Goal: Task Accomplishment & Management: Manage account settings

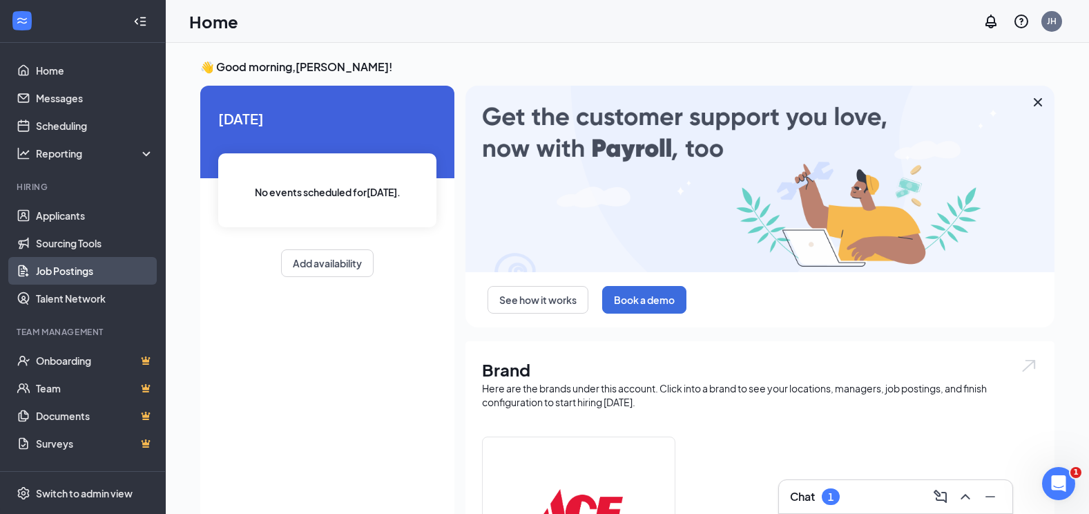
click at [93, 264] on link "Job Postings" at bounding box center [95, 271] width 118 height 28
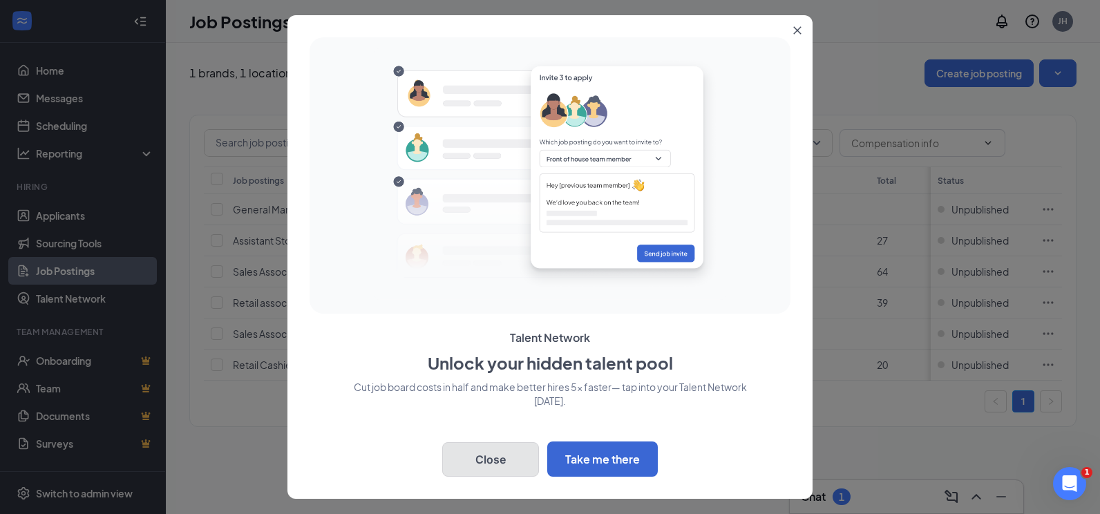
click at [453, 452] on button "Close" at bounding box center [490, 459] width 97 height 35
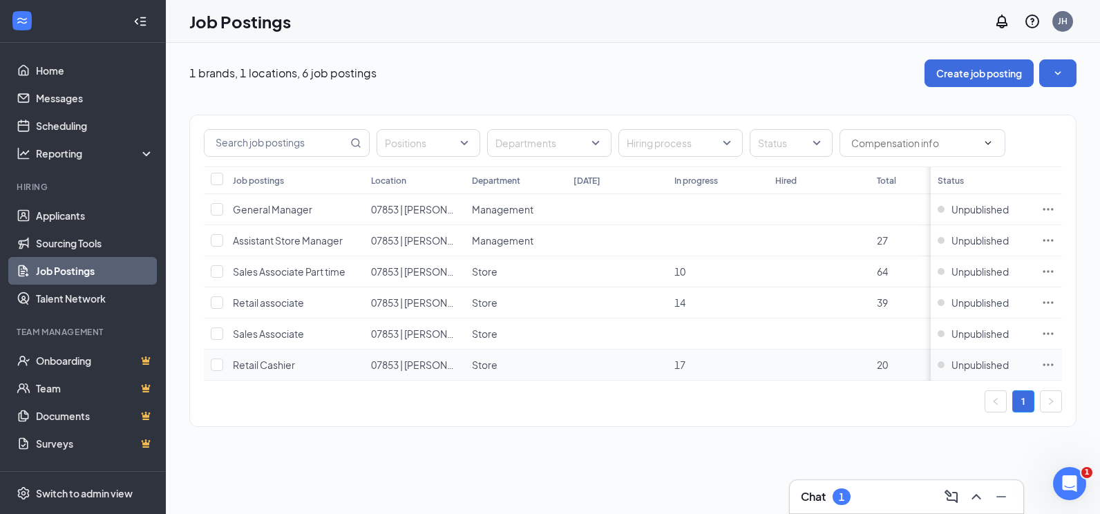
click at [651, 380] on td at bounding box center [616, 365] width 101 height 31
click at [667, 370] on td "17" at bounding box center [717, 365] width 101 height 31
click at [875, 358] on td "20" at bounding box center [920, 365] width 101 height 31
click at [244, 363] on span "Retail Cashier" at bounding box center [264, 364] width 62 height 12
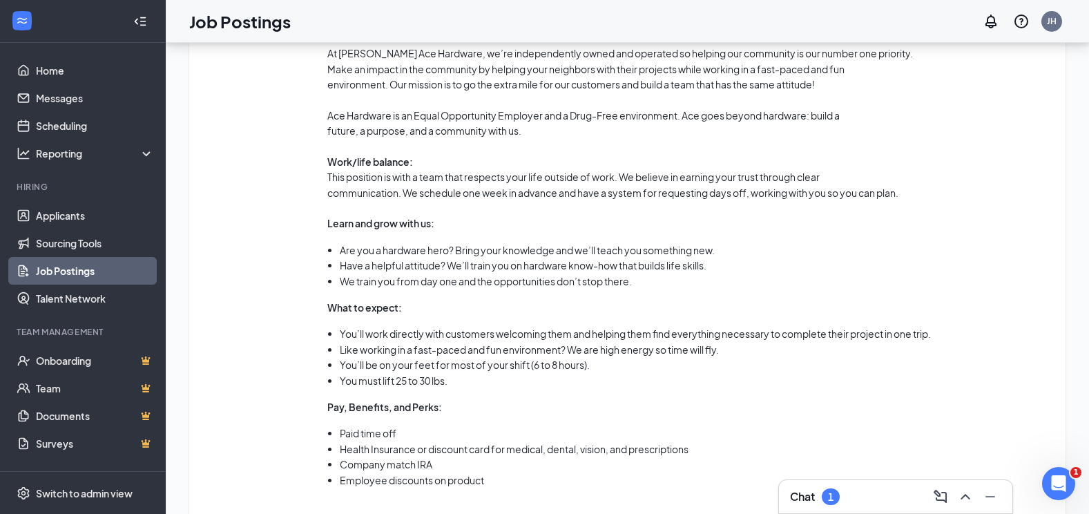
scroll to position [819, 0]
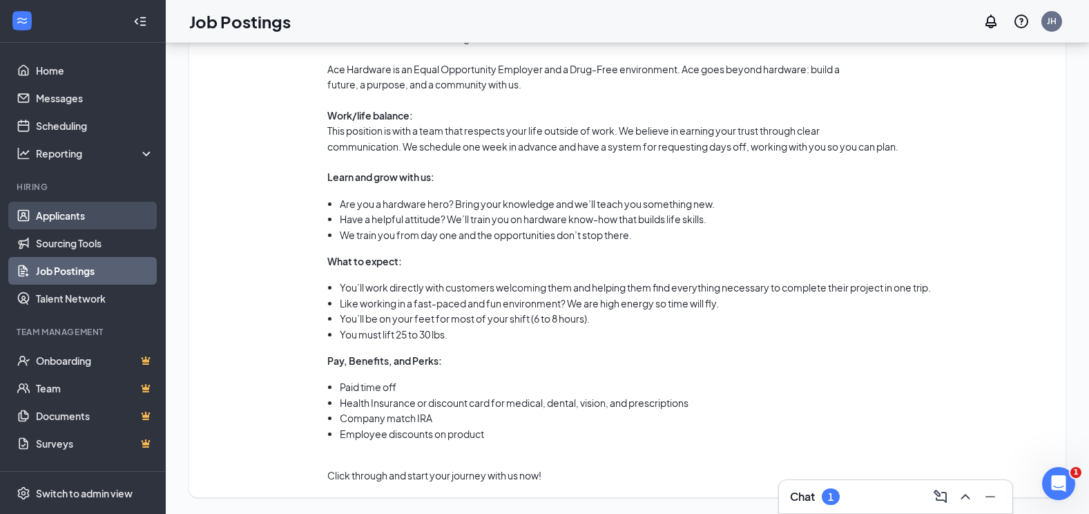
click at [81, 216] on link "Applicants" at bounding box center [95, 216] width 118 height 28
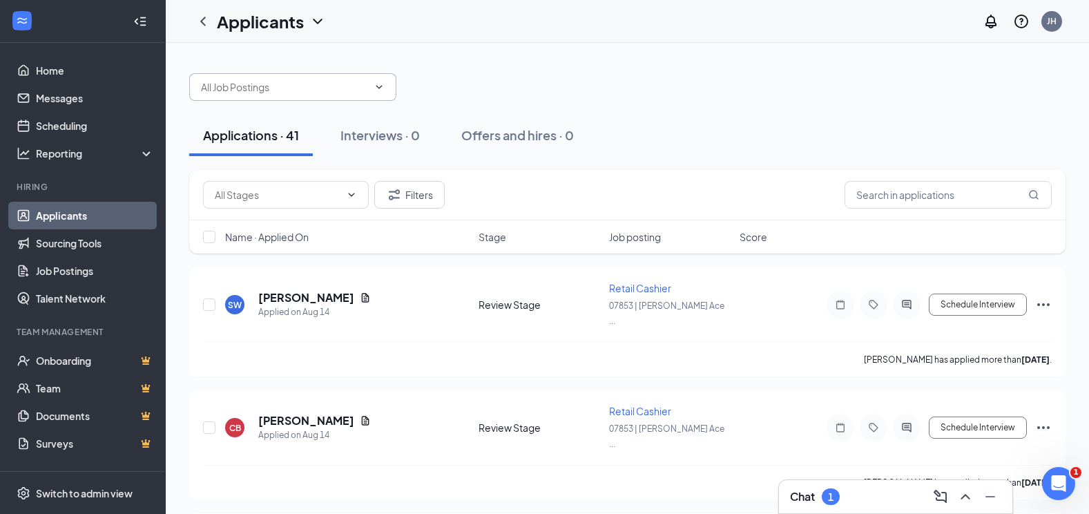
click at [383, 88] on icon "ChevronDown" at bounding box center [379, 87] width 11 height 11
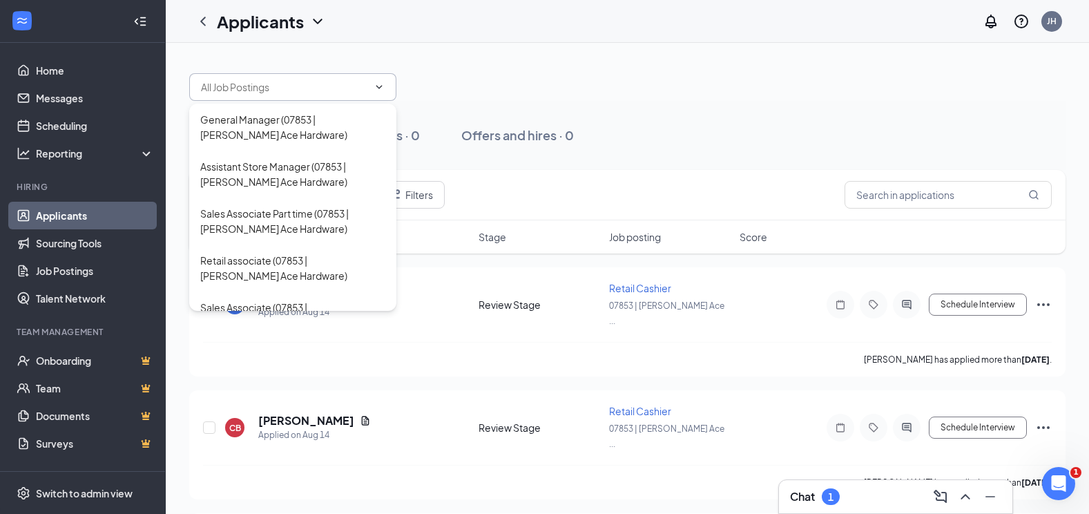
click at [477, 87] on div at bounding box center [627, 79] width 877 height 41
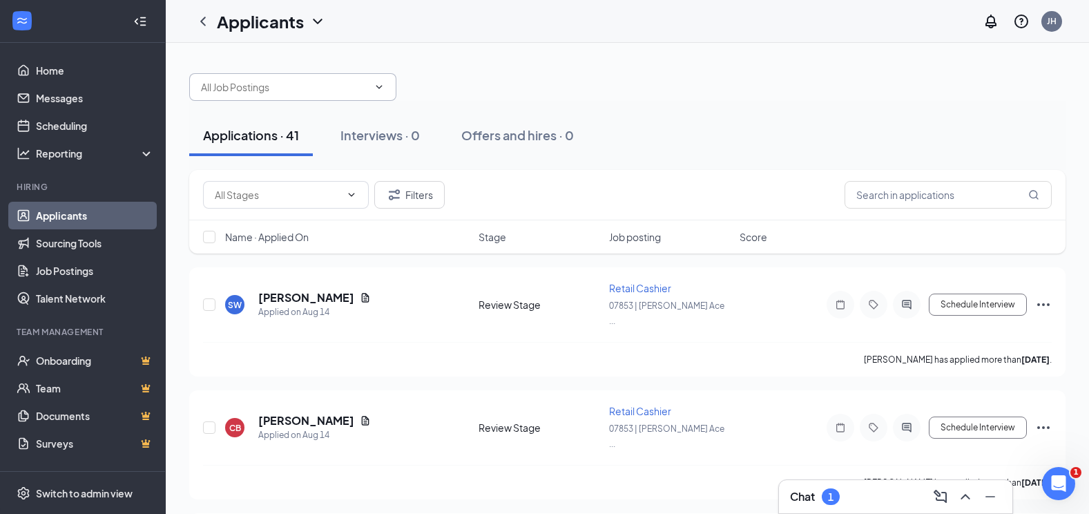
click at [274, 90] on input "text" at bounding box center [284, 86] width 167 height 15
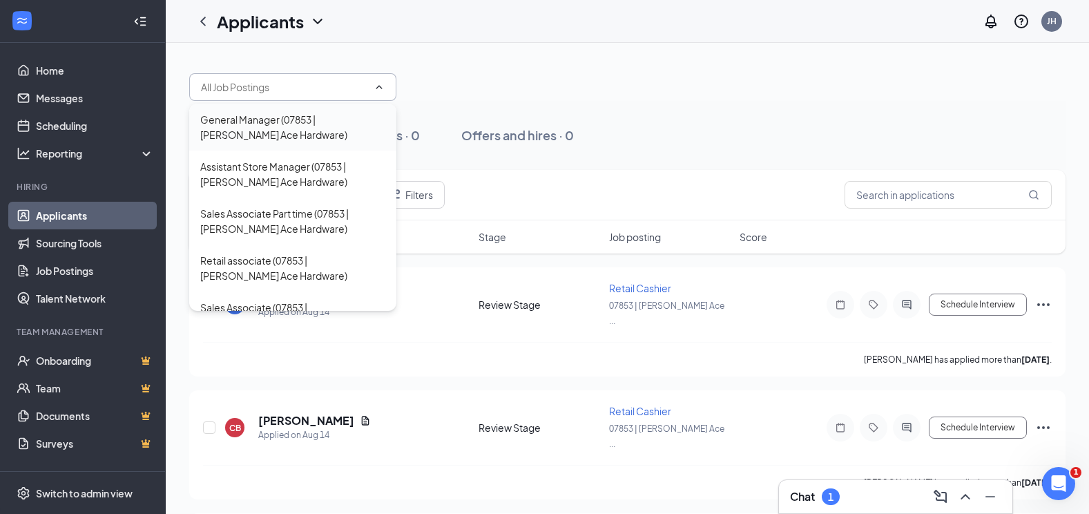
click at [294, 117] on div "General Manager (07853 | [PERSON_NAME] Ace Hardware)" at bounding box center [292, 127] width 185 height 30
type input "General Manager (07853 | [PERSON_NAME] Ace Hardware)"
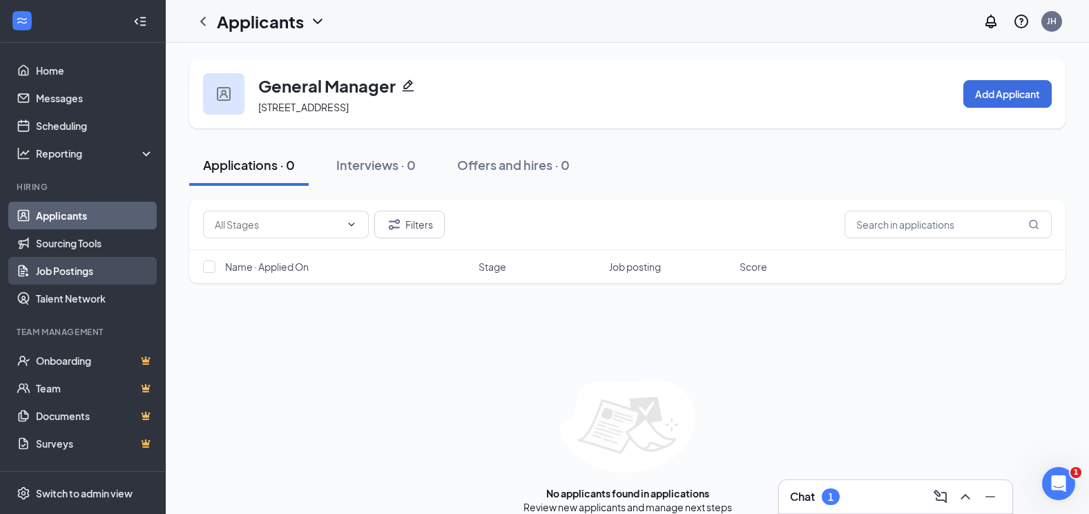
click at [65, 269] on link "Job Postings" at bounding box center [95, 271] width 118 height 28
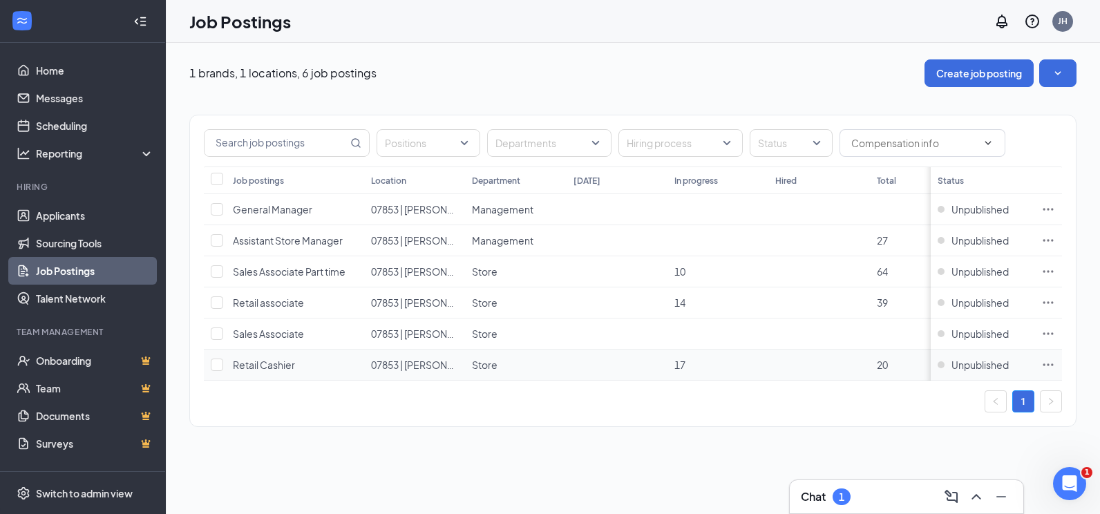
click at [1045, 365] on icon "Ellipses" at bounding box center [1048, 365] width 14 height 14
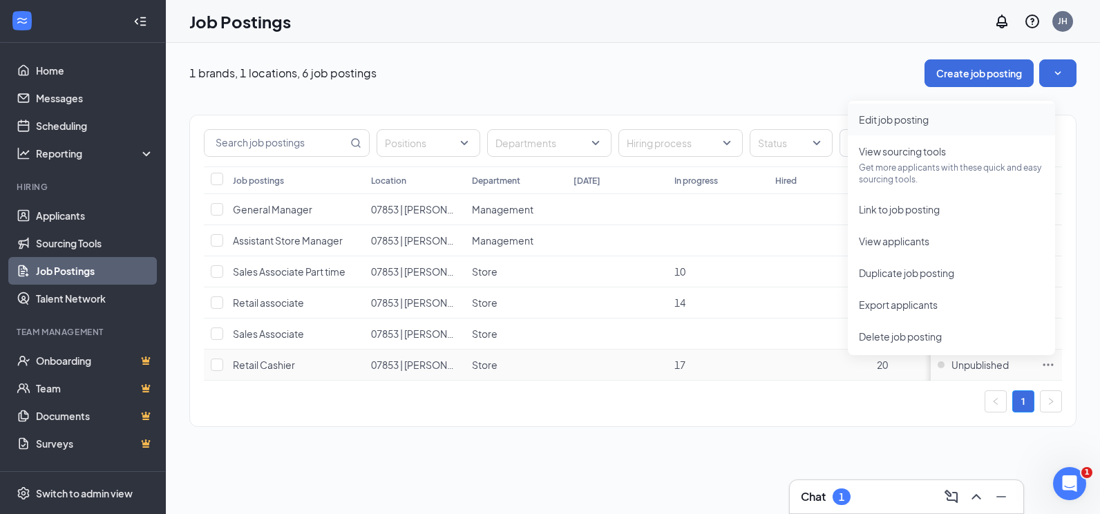
click at [908, 115] on span "Edit job posting" at bounding box center [894, 119] width 70 height 12
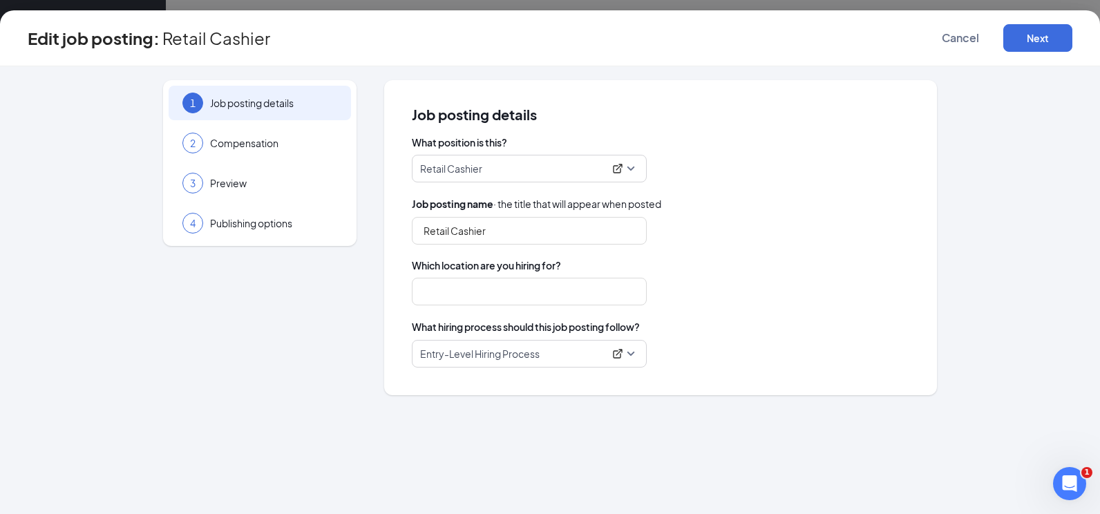
type input "07853 | [PERSON_NAME] Ace Hardware"
click at [1051, 41] on button "Next" at bounding box center [1037, 38] width 69 height 28
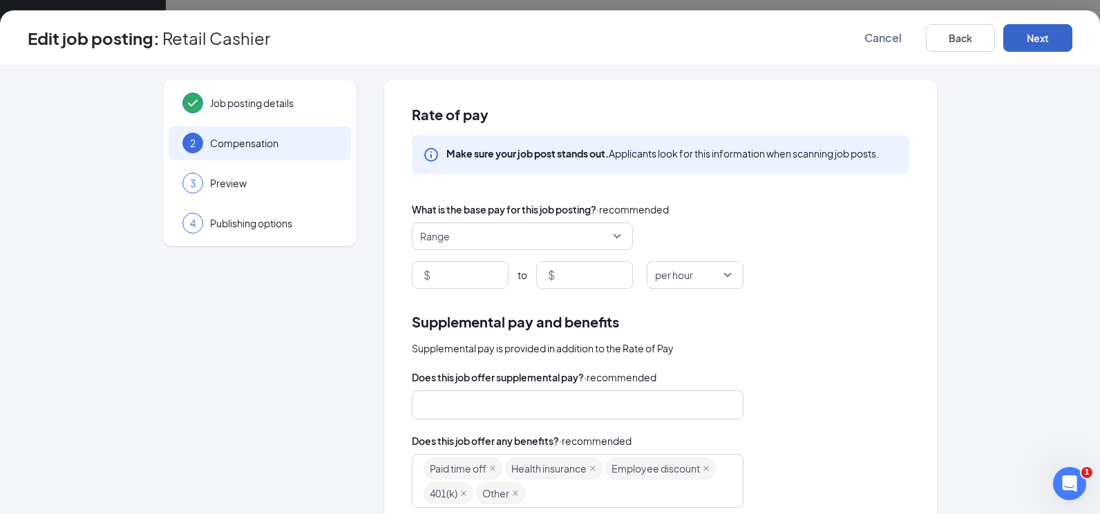
click at [1051, 41] on button "Next" at bounding box center [1037, 38] width 69 height 28
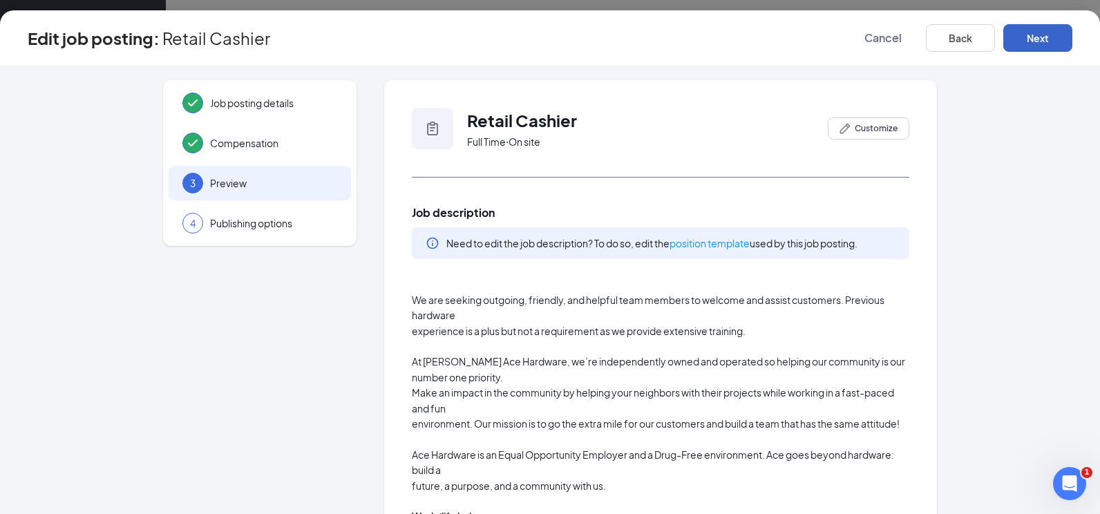
click at [1051, 41] on button "Next" at bounding box center [1037, 38] width 69 height 28
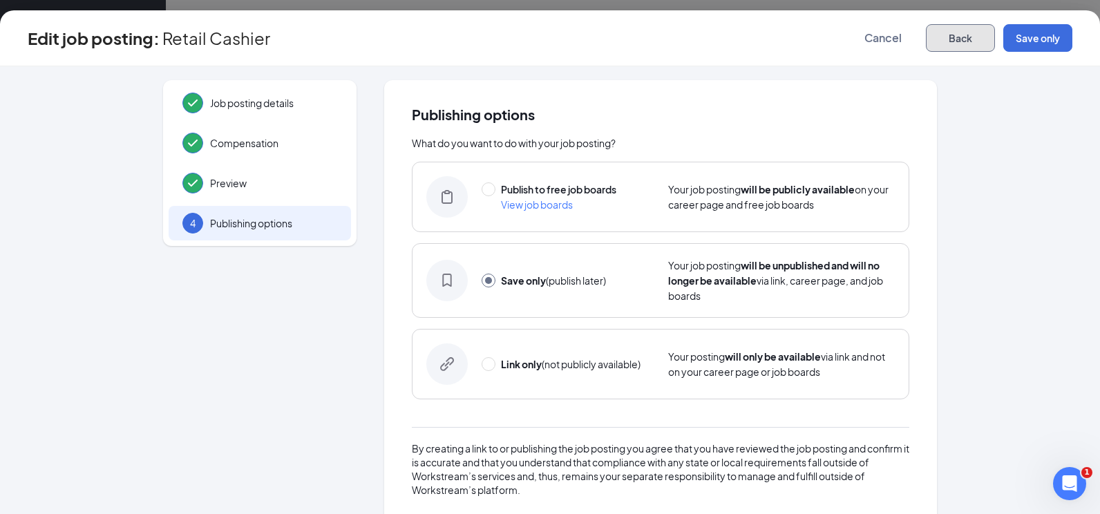
click at [976, 37] on button "Back" at bounding box center [960, 38] width 69 height 28
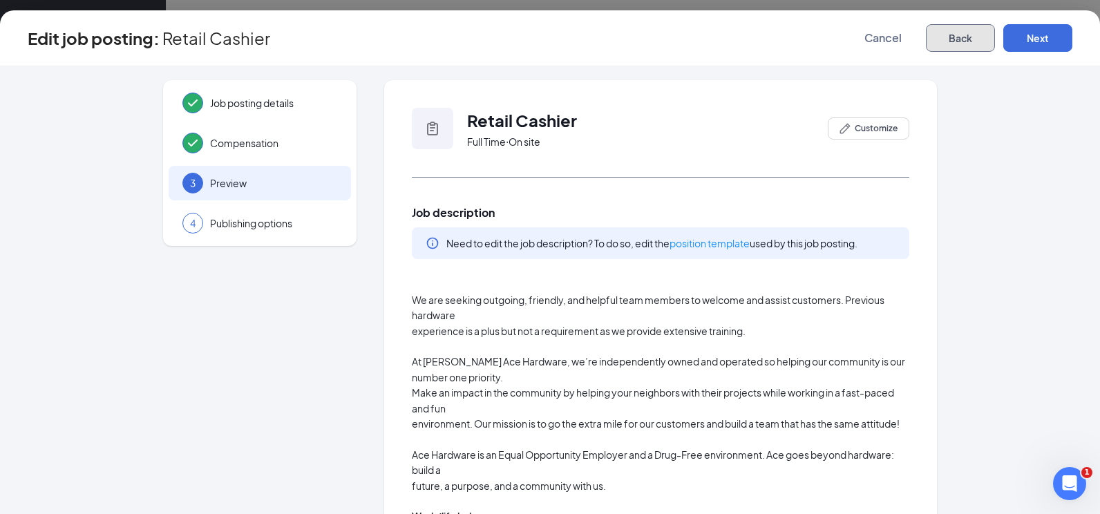
click at [976, 37] on button "Back" at bounding box center [960, 38] width 69 height 28
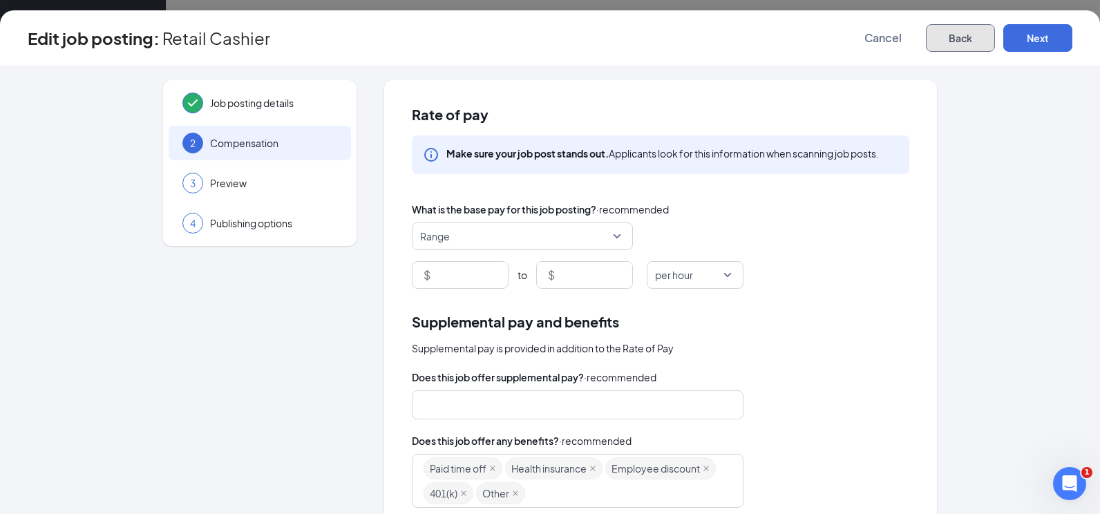
click at [976, 37] on button "Back" at bounding box center [960, 38] width 69 height 28
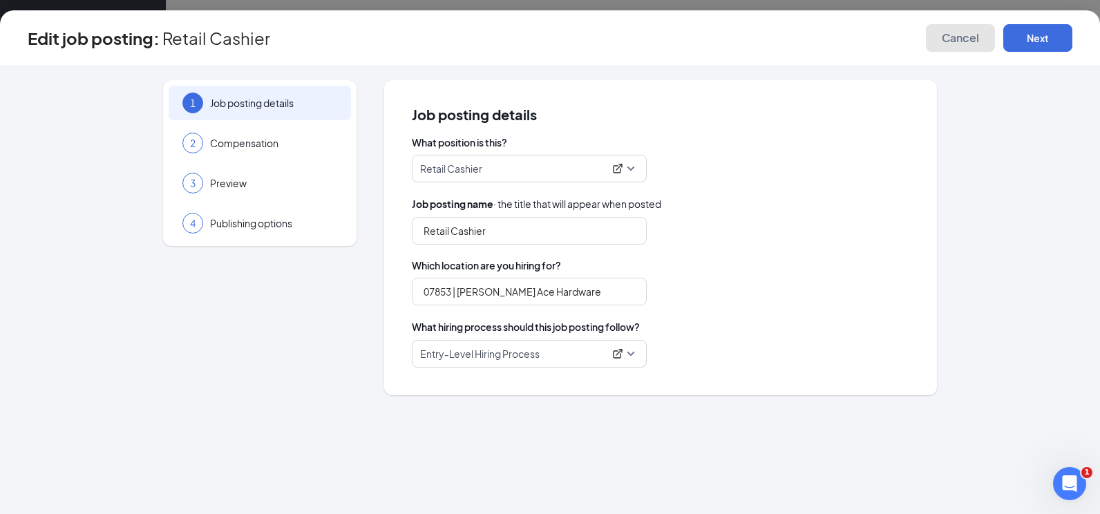
click at [976, 37] on span "Cancel" at bounding box center [959, 38] width 37 height 14
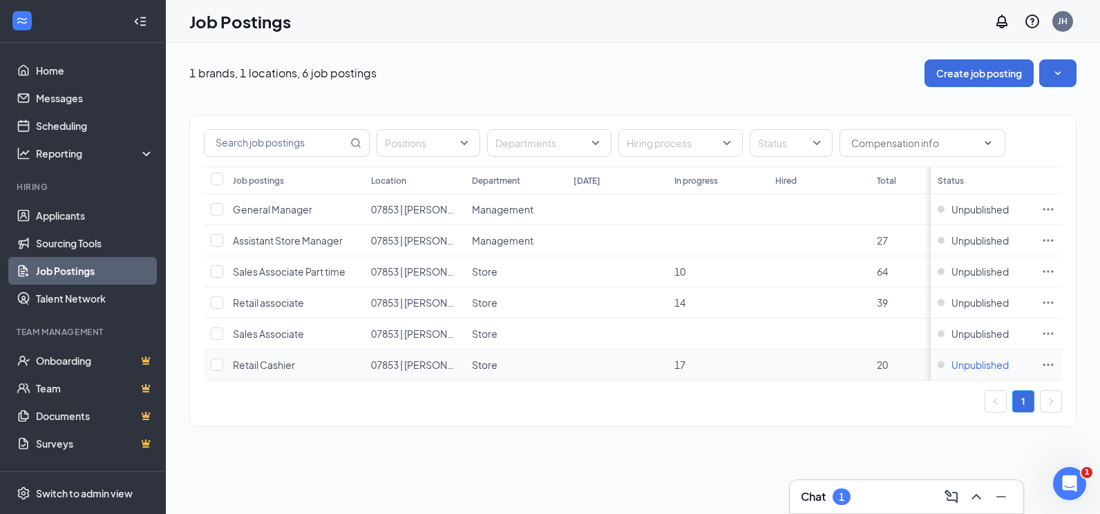
click at [958, 367] on span "Unpublished" at bounding box center [979, 365] width 57 height 14
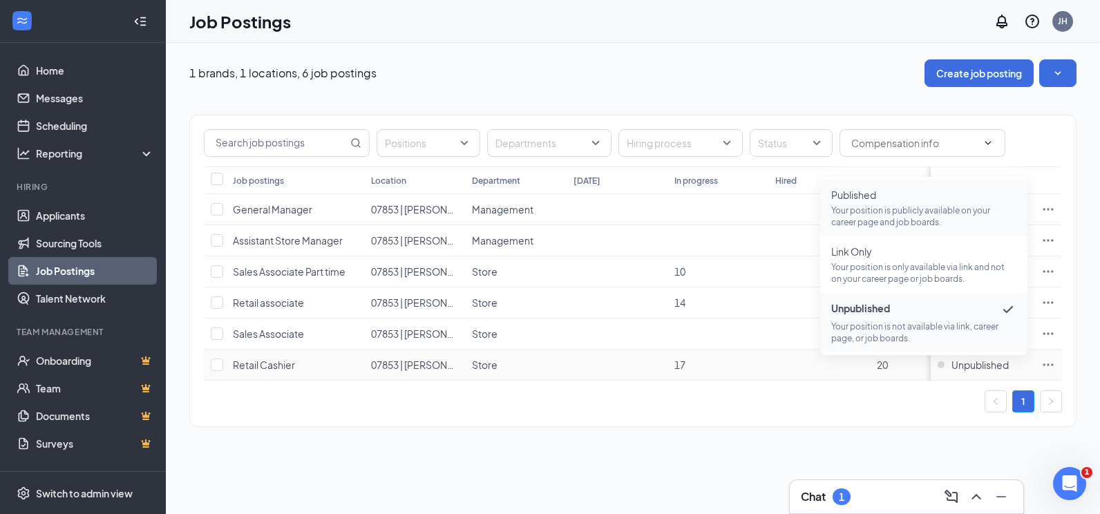
click at [868, 211] on p "Your position is publicly available on your career page and job boards." at bounding box center [923, 215] width 185 height 23
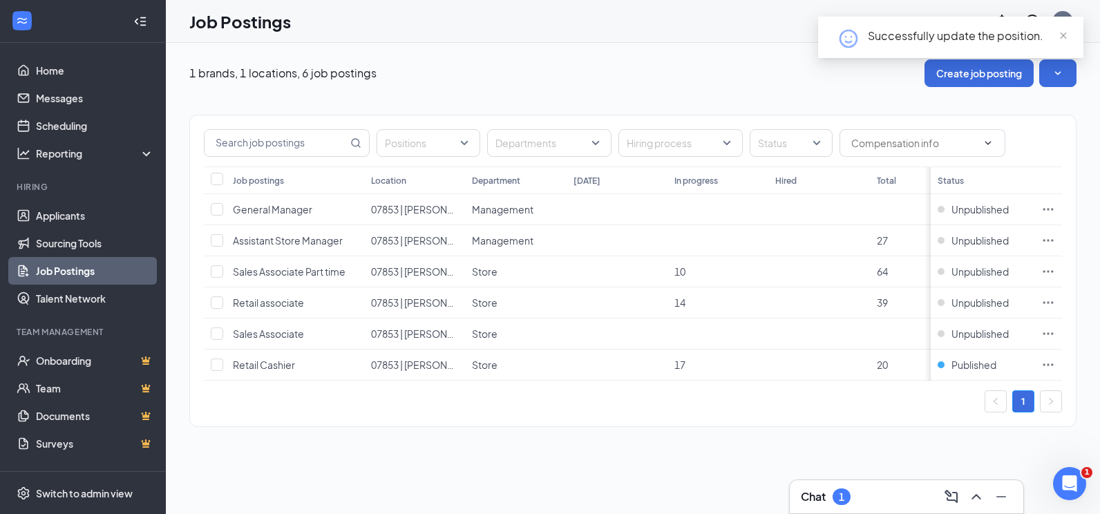
click at [573, 97] on div "Positions Departments Hiring process Status Job postings Location Department [D…" at bounding box center [632, 264] width 887 height 354
